Goal: Task Accomplishment & Management: Manage account settings

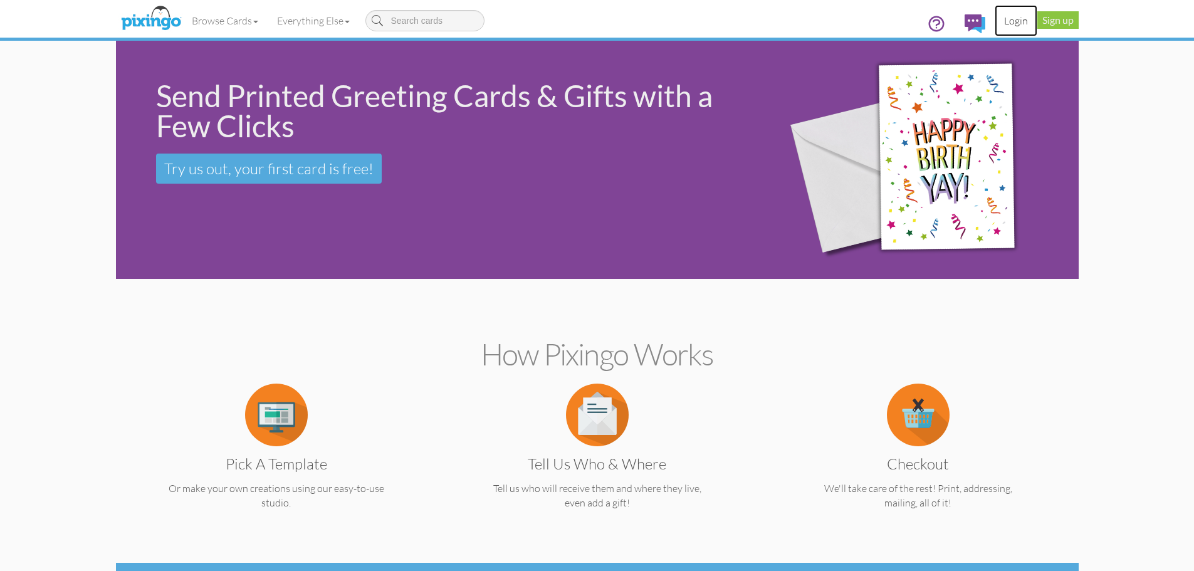
click at [1013, 23] on link "Login" at bounding box center [1015, 20] width 43 height 31
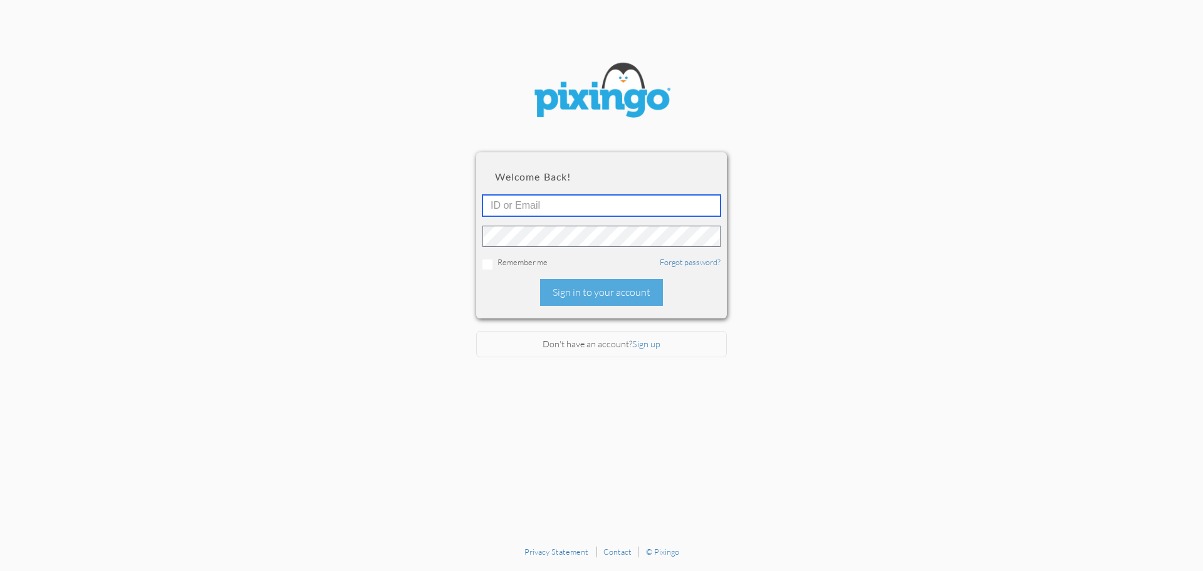
type input "[EMAIL_ADDRESS][DOMAIN_NAME]"
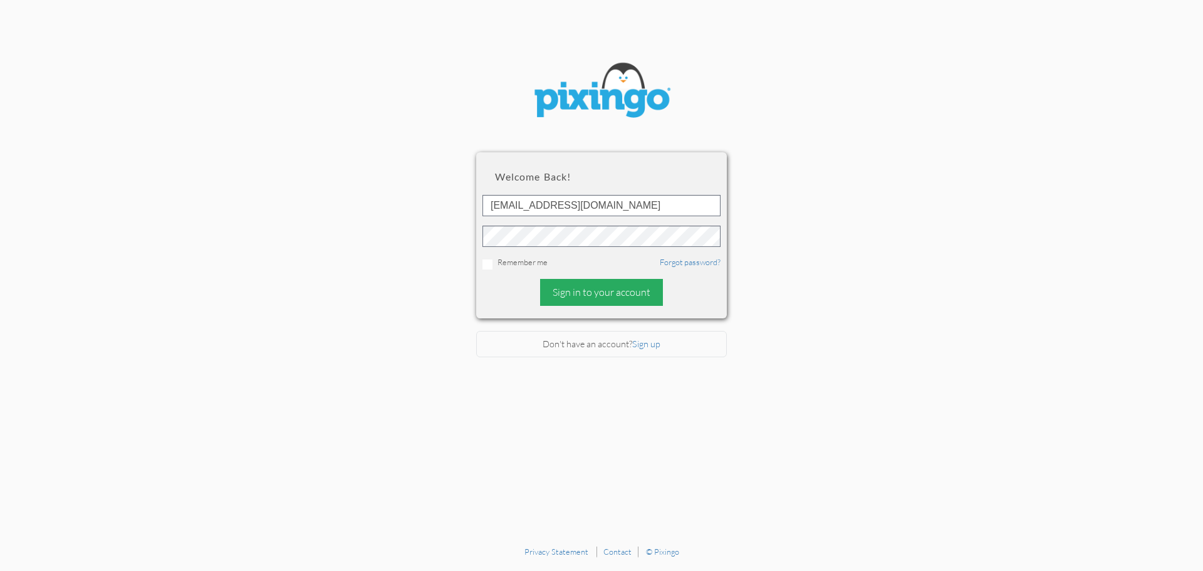
click at [600, 295] on div "Sign in to your account" at bounding box center [601, 292] width 123 height 27
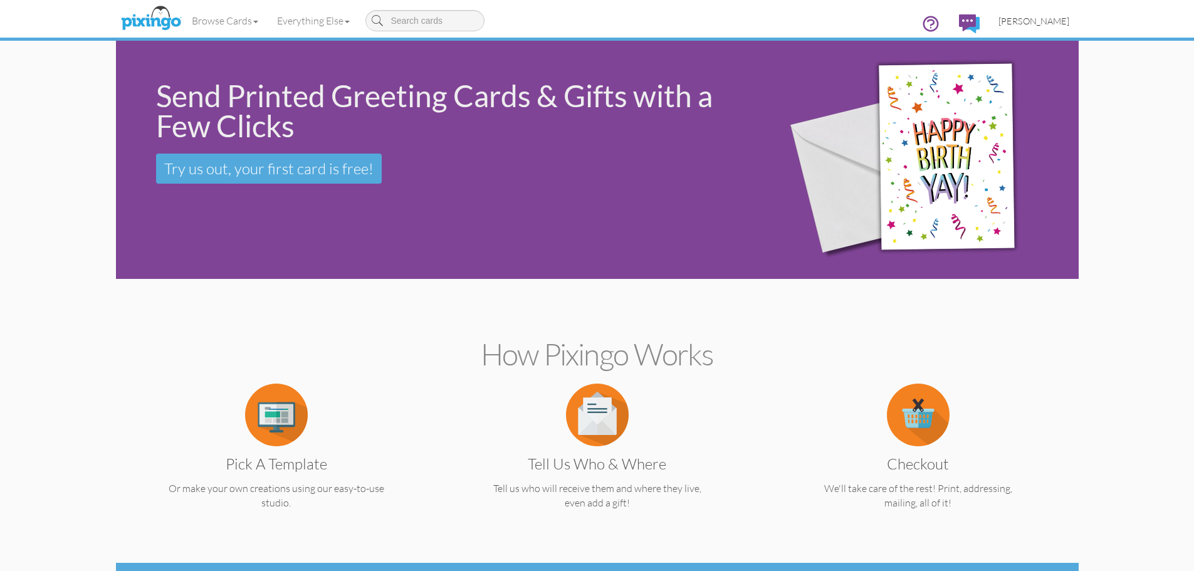
click at [1041, 19] on span "[PERSON_NAME]" at bounding box center [1033, 21] width 71 height 11
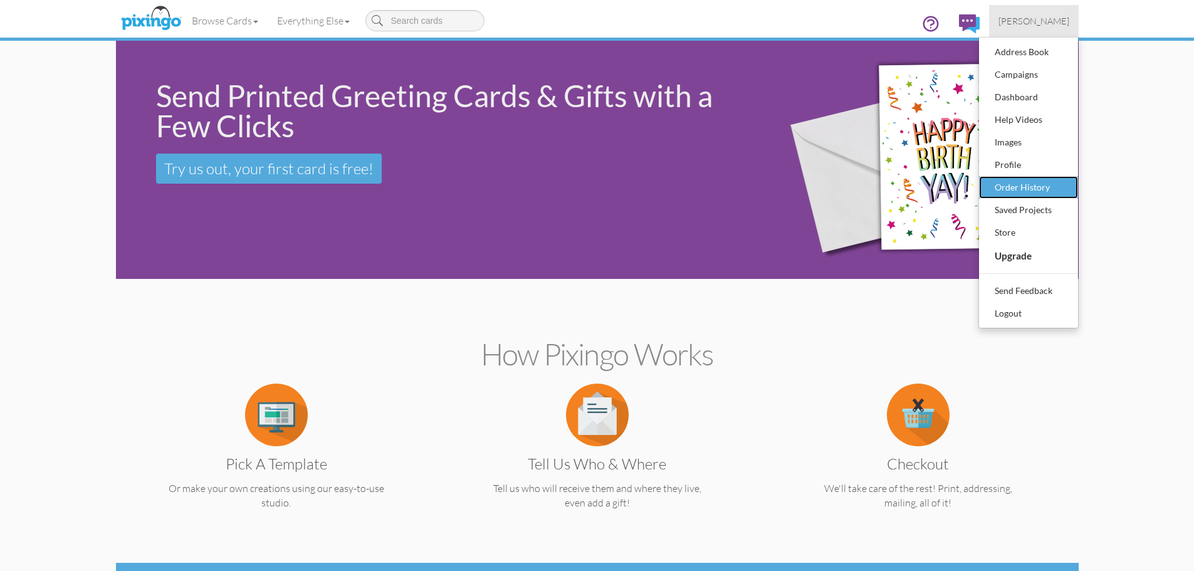
click at [1035, 183] on div "Order History" at bounding box center [1028, 187] width 74 height 19
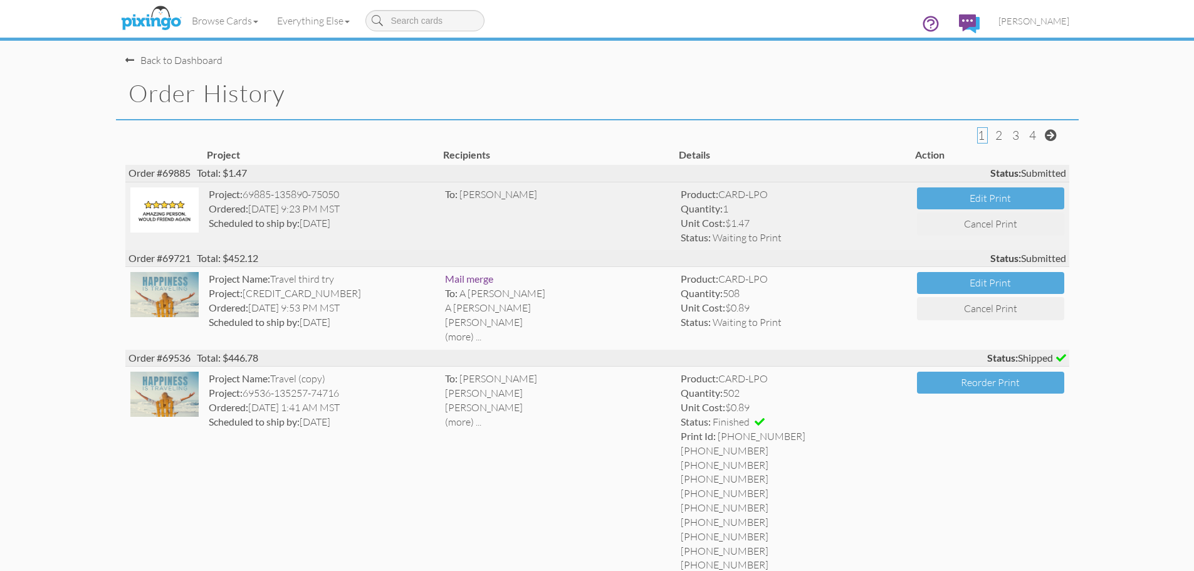
click at [163, 217] on img at bounding box center [164, 209] width 69 height 45
